Goal: Transaction & Acquisition: Purchase product/service

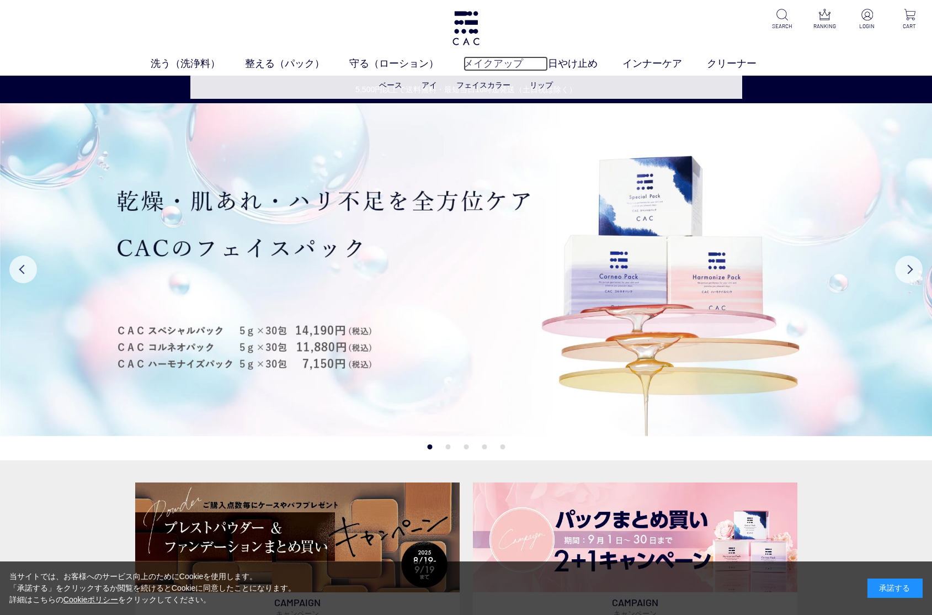
click at [505, 68] on link "メイクアップ" at bounding box center [506, 63] width 84 height 15
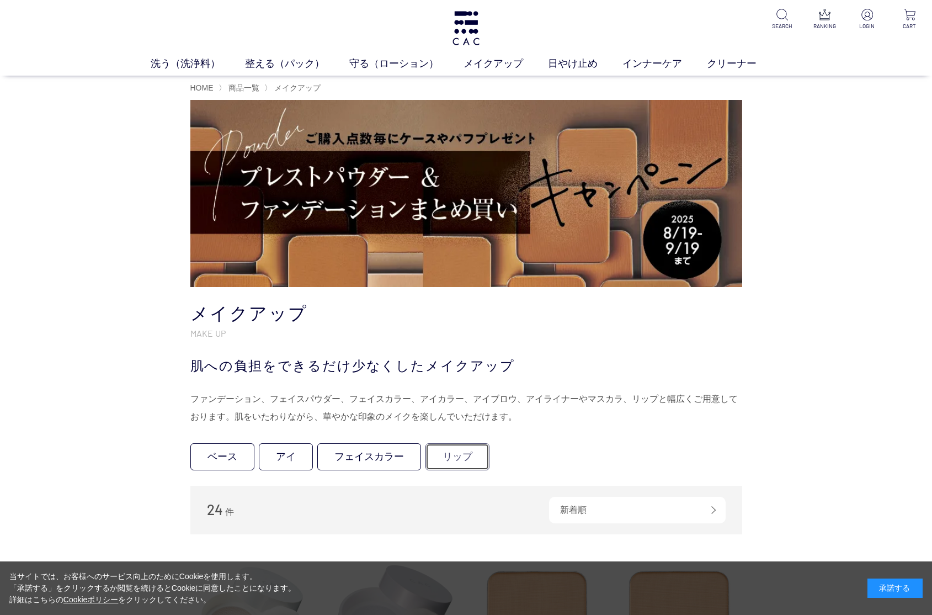
click at [441, 446] on link "リップ" at bounding box center [458, 456] width 64 height 27
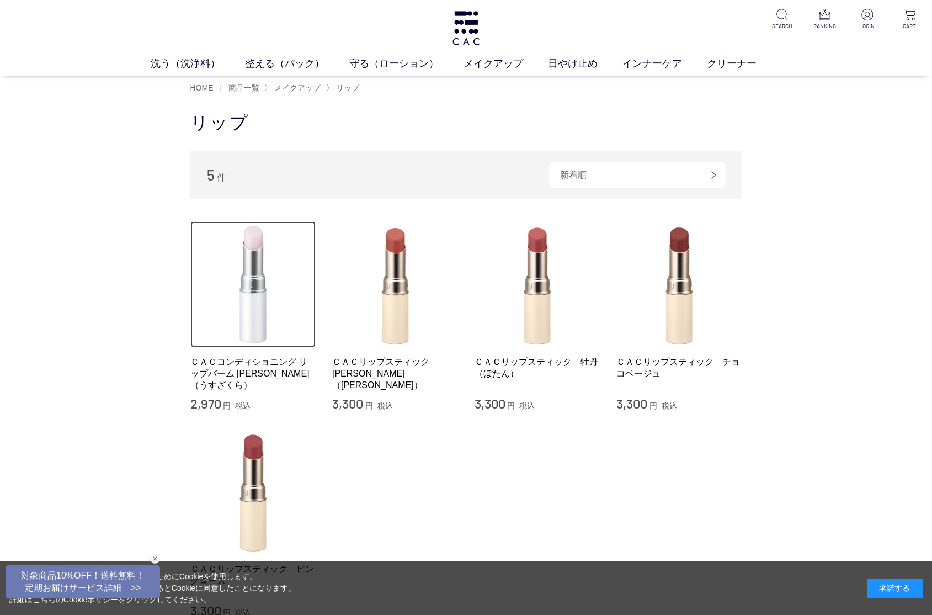
click at [251, 259] on img at bounding box center [253, 284] width 126 height 126
